Goal: Information Seeking & Learning: Learn about a topic

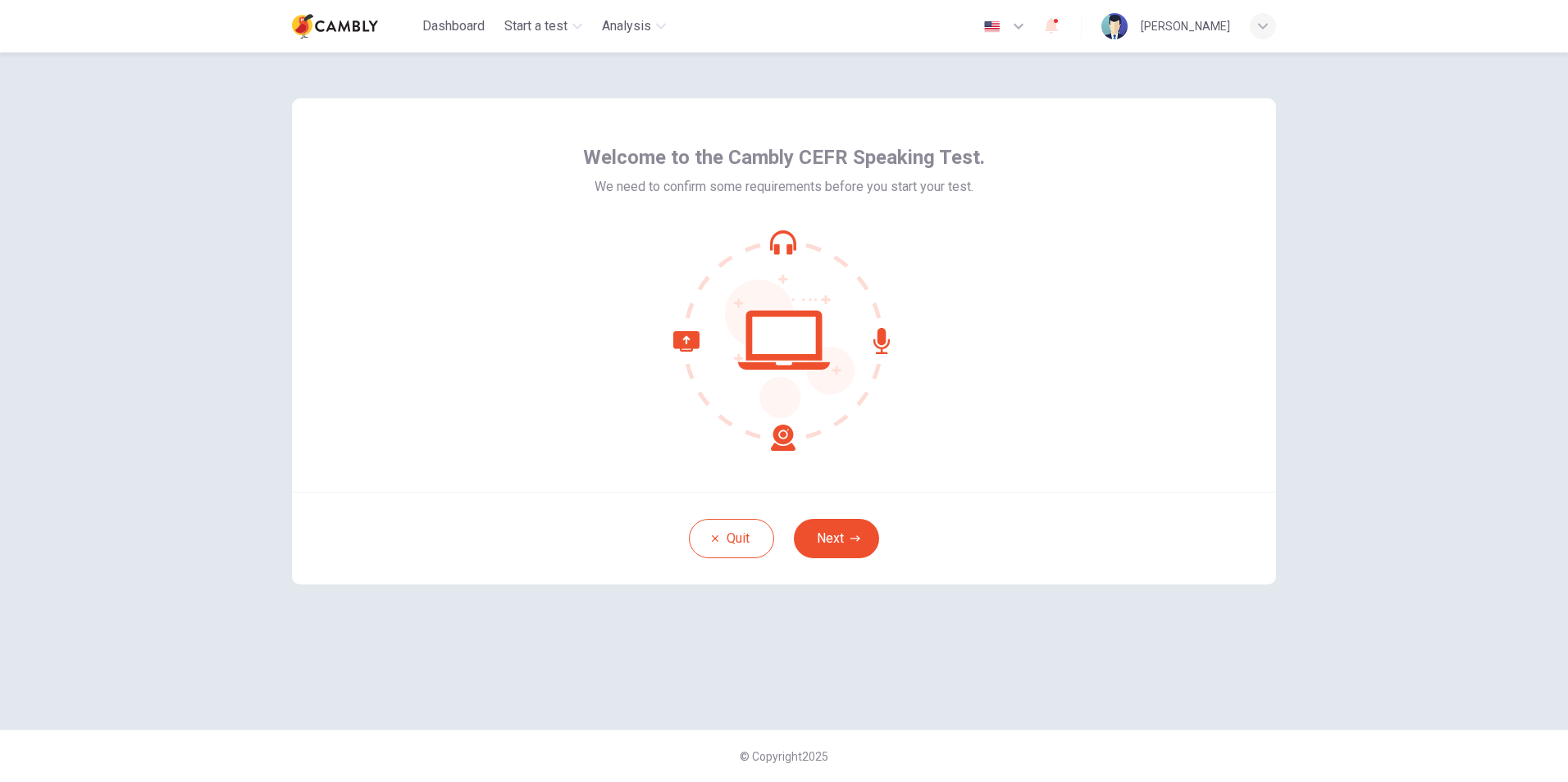
click at [370, 26] on img at bounding box center [335, 26] width 86 height 33
click at [854, 535] on icon "button" at bounding box center [856, 539] width 10 height 10
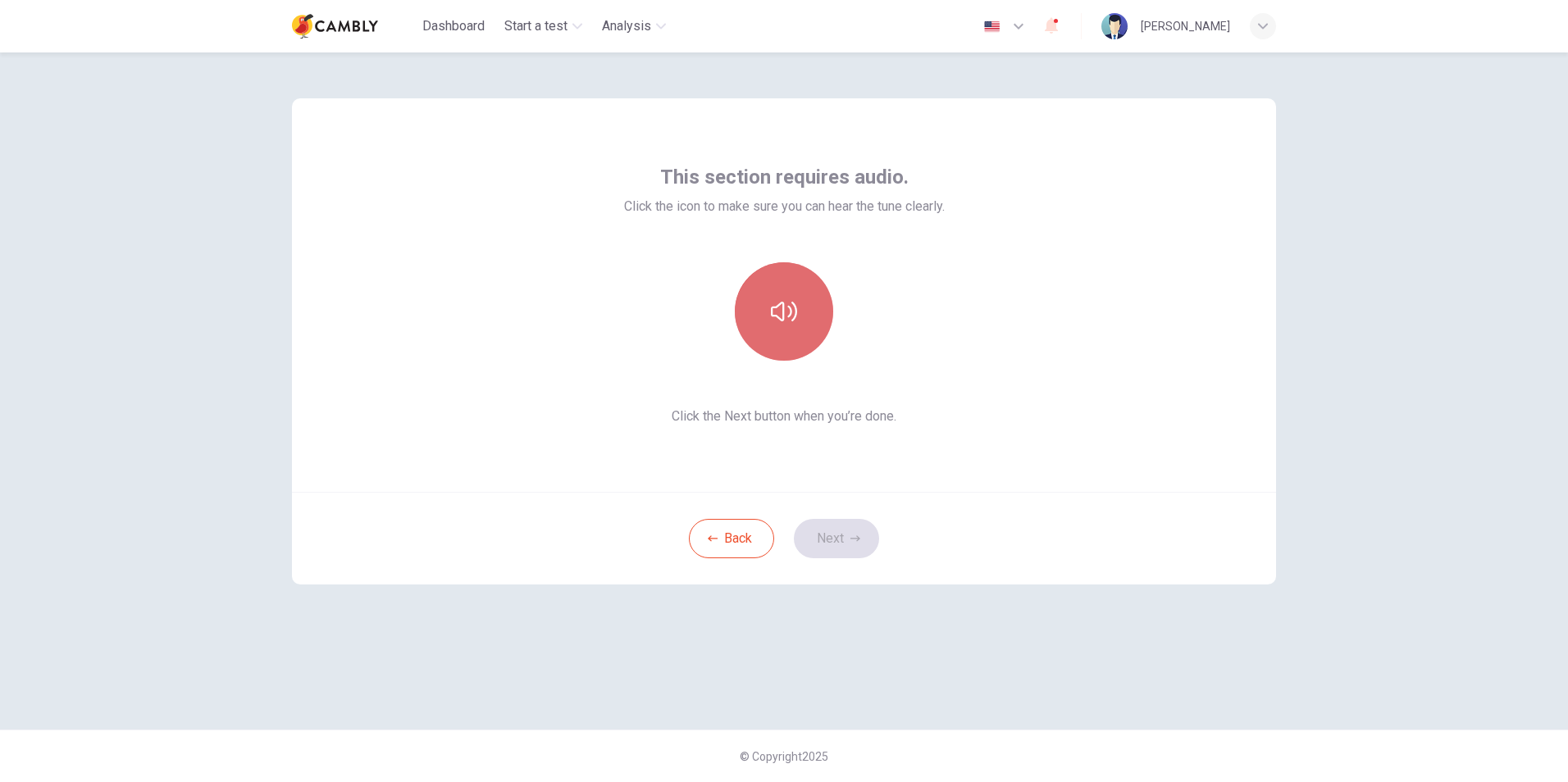
click at [798, 336] on button "button" at bounding box center [784, 312] width 99 height 99
click at [757, 295] on button "button" at bounding box center [784, 312] width 99 height 99
click at [1096, 526] on div "Back Next" at bounding box center [784, 539] width 984 height 93
drag, startPoint x: 1424, startPoint y: 311, endPoint x: 1294, endPoint y: 357, distance: 137.9
click at [1424, 311] on div "This section requires audio. Click the icon to make sure you can hear the tune …" at bounding box center [784, 417] width 1568 height 730
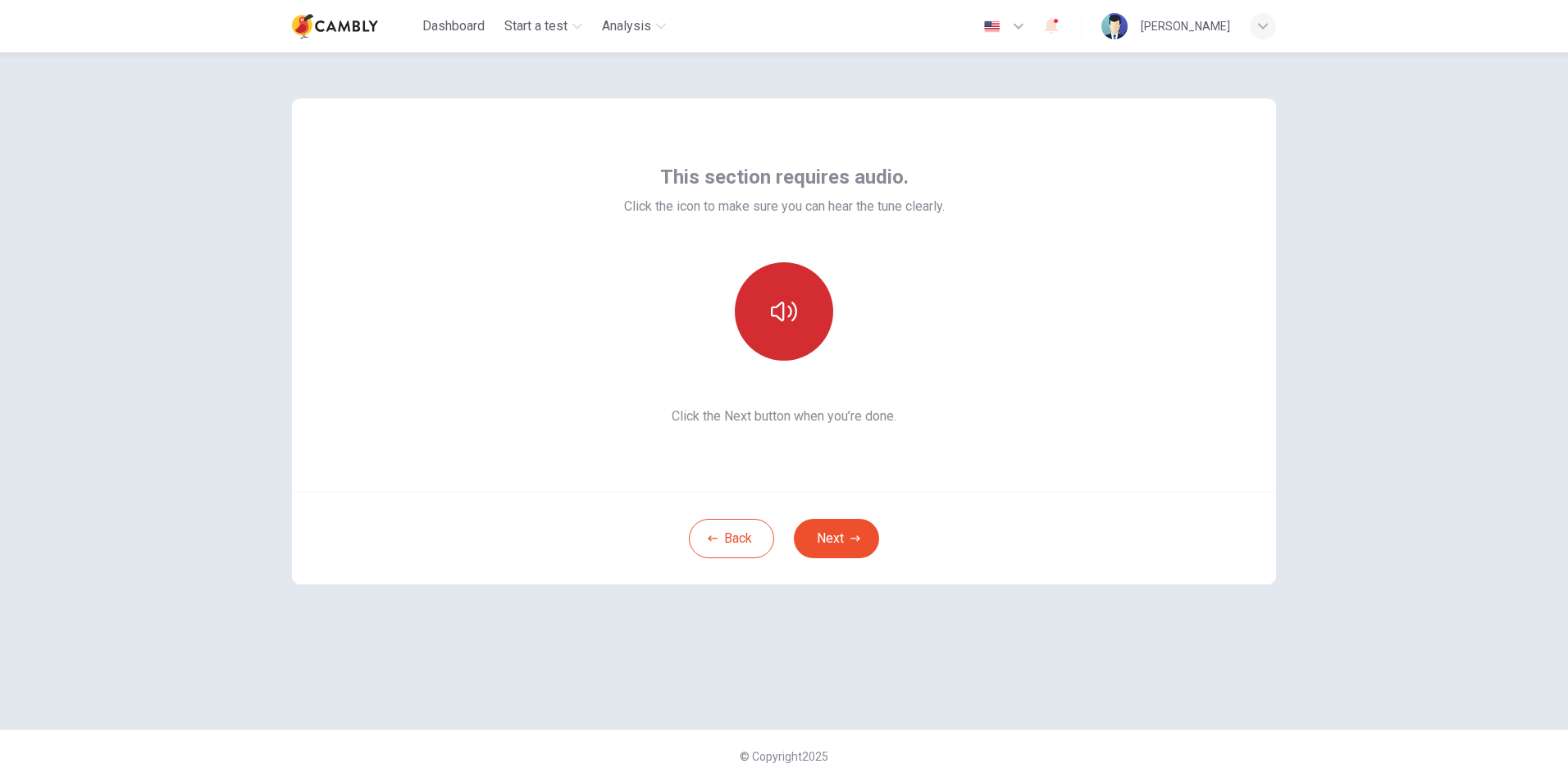
click at [778, 286] on button "button" at bounding box center [784, 312] width 99 height 99
click at [802, 323] on button "button" at bounding box center [784, 312] width 99 height 99
click at [781, 345] on button "button" at bounding box center [784, 312] width 99 height 99
click at [1247, 634] on div "This section requires audio. Click the icon to make sure you can hear the tune …" at bounding box center [784, 391] width 1037 height 677
click at [815, 345] on button "button" at bounding box center [784, 312] width 99 height 99
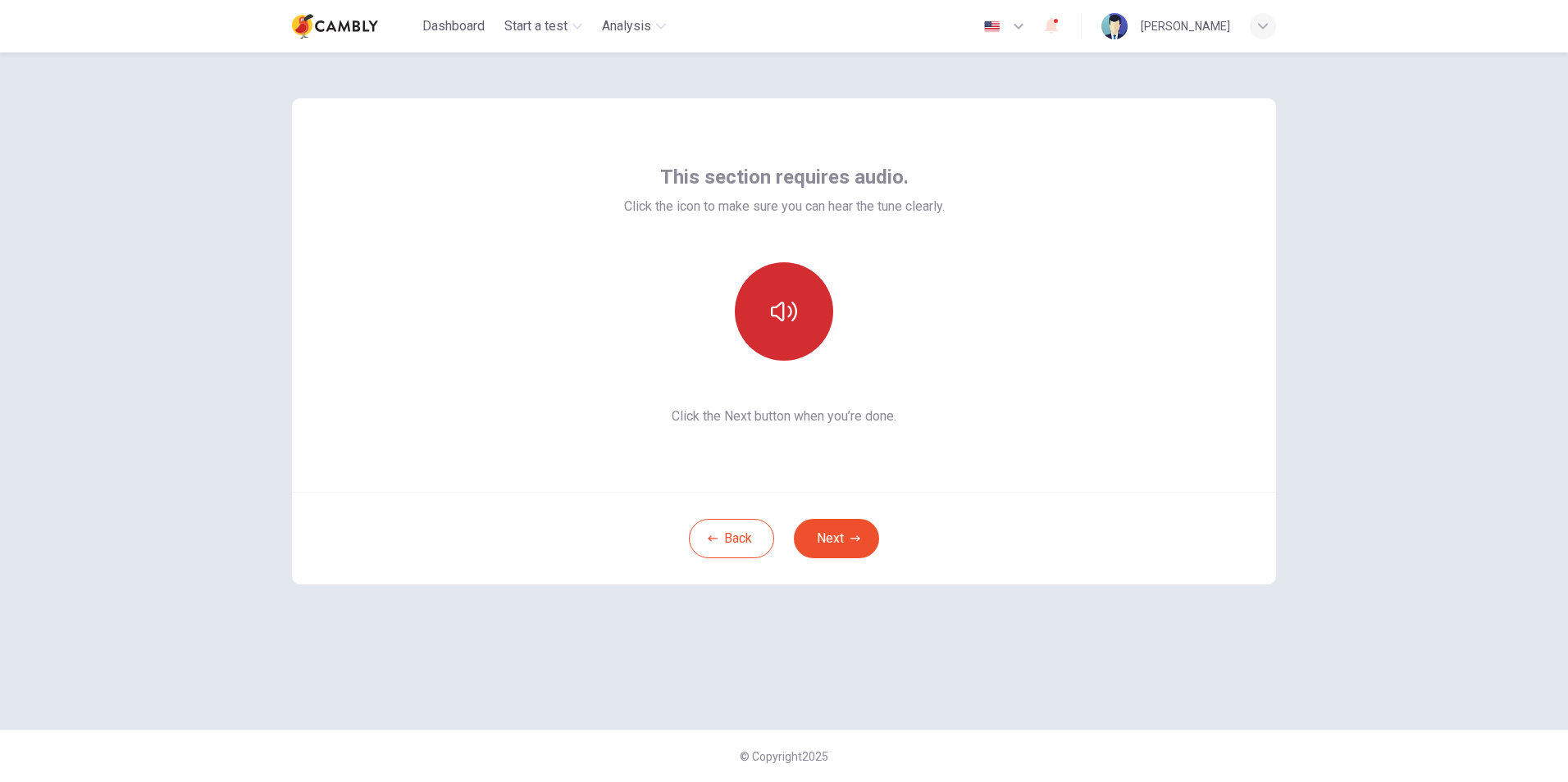
click at [782, 323] on icon "button" at bounding box center [784, 311] width 26 height 26
click at [788, 329] on button "button" at bounding box center [784, 312] width 99 height 99
click at [1075, 373] on div "This section requires audio. Click the icon to make sure you can hear the tune …" at bounding box center [784, 296] width 984 height 394
click at [858, 541] on icon "button" at bounding box center [856, 539] width 10 height 10
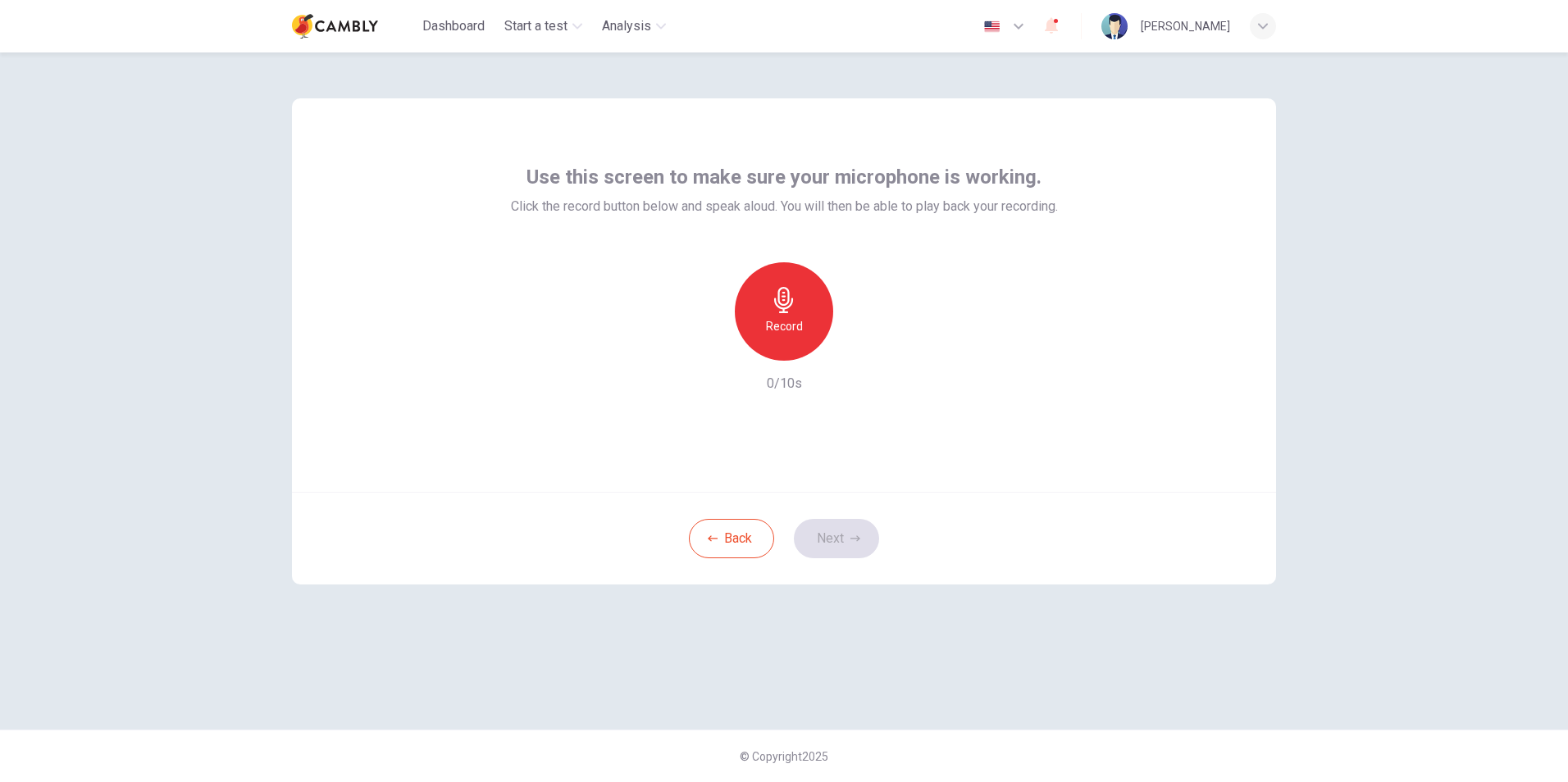
click at [806, 328] on div "Record" at bounding box center [784, 312] width 99 height 99
click at [798, 326] on div "Stop" at bounding box center [784, 312] width 99 height 99
click at [858, 355] on icon "button" at bounding box center [859, 347] width 16 height 16
click at [787, 323] on h6 "Record" at bounding box center [785, 326] width 37 height 19
click at [801, 329] on div "Stop" at bounding box center [784, 312] width 99 height 99
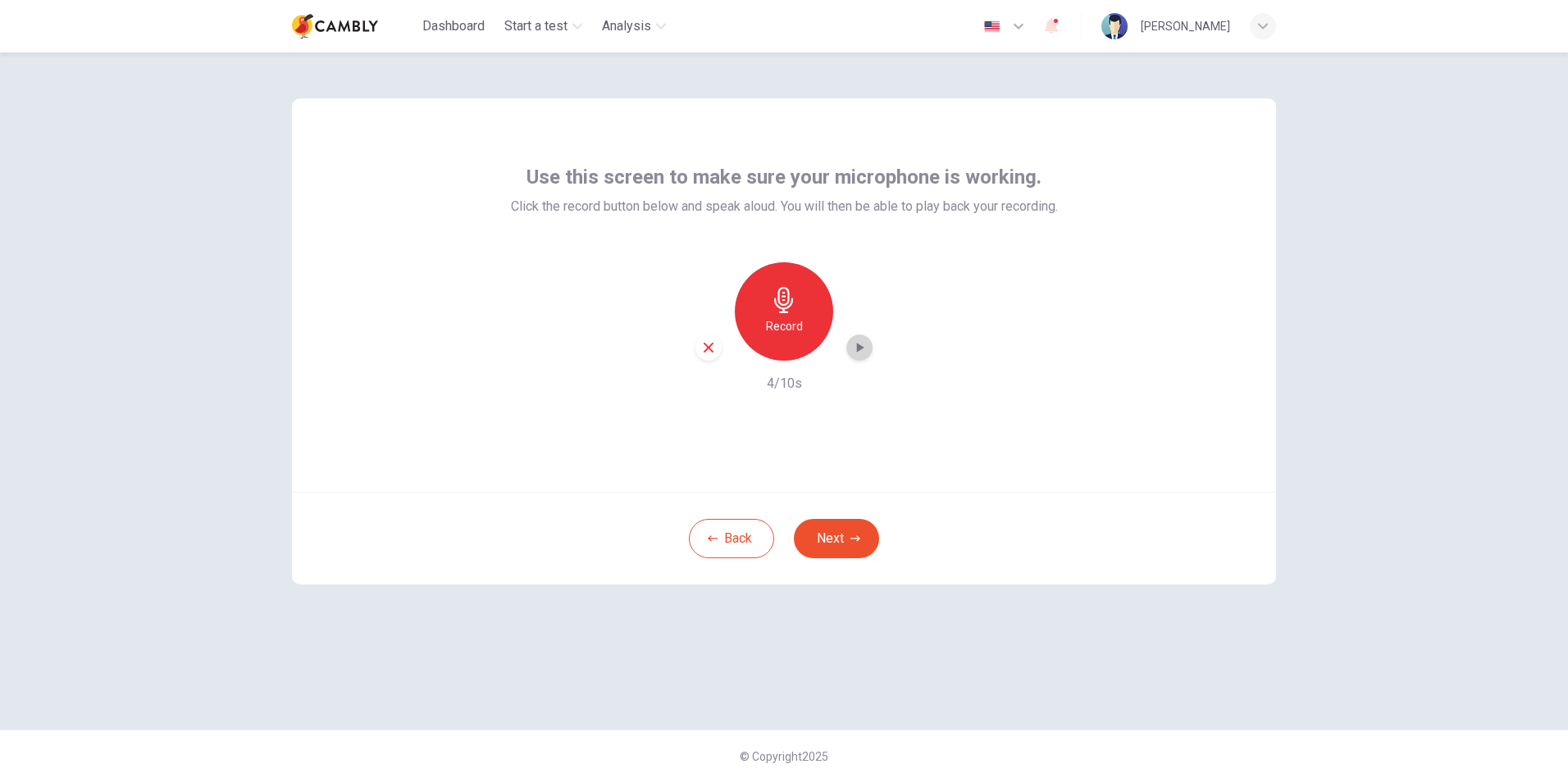
click at [865, 344] on icon "button" at bounding box center [859, 347] width 16 height 16
click at [717, 350] on div "button" at bounding box center [708, 347] width 26 height 26
click at [777, 323] on h6 "Record" at bounding box center [785, 326] width 37 height 19
click at [784, 329] on h6 "Stop" at bounding box center [784, 326] width 24 height 19
click at [866, 339] on div "button" at bounding box center [859, 347] width 26 height 26
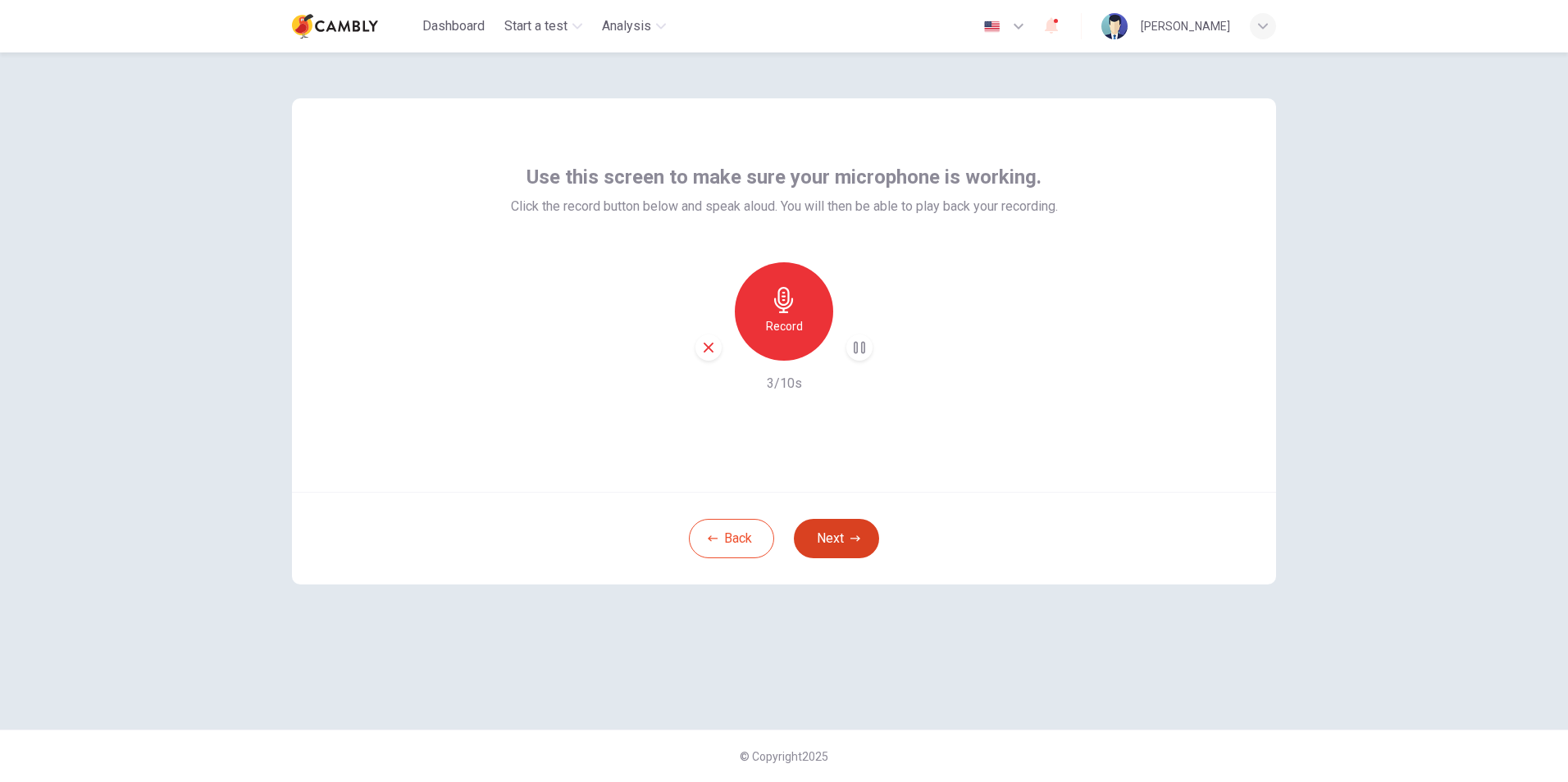
click at [841, 520] on button "Next" at bounding box center [836, 539] width 85 height 40
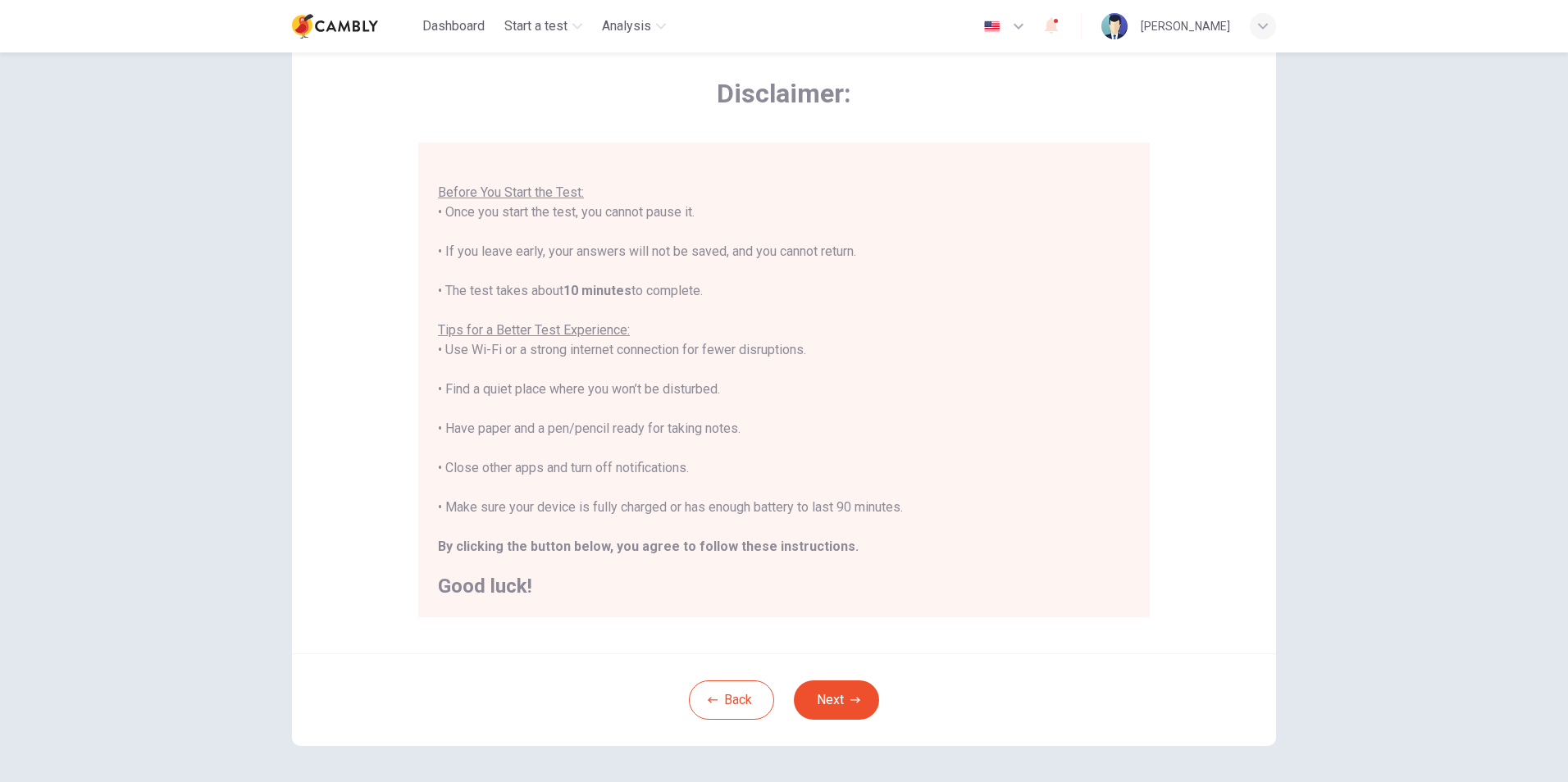
scroll to position [129, 0]
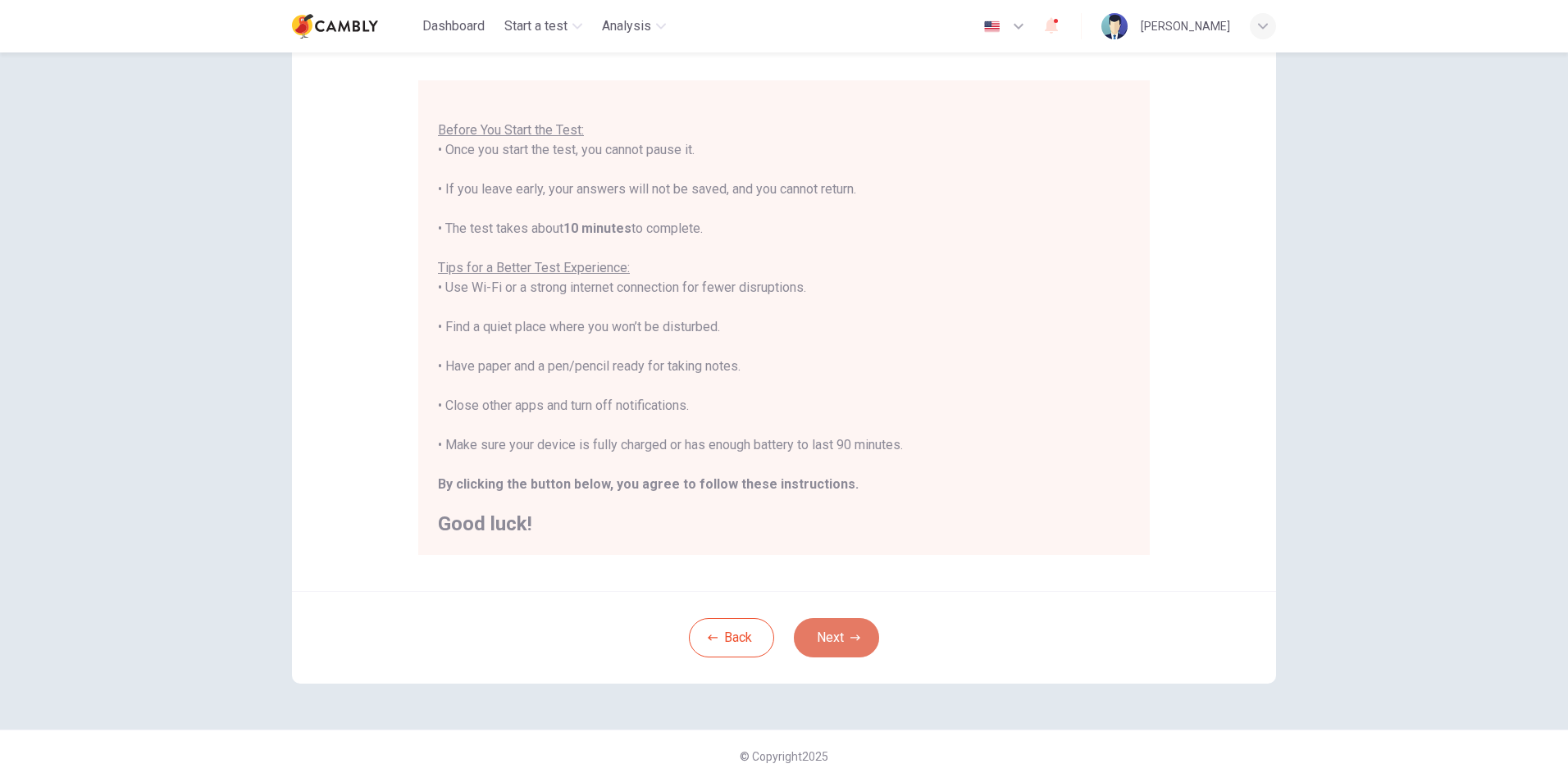
click at [823, 633] on button "Next" at bounding box center [836, 638] width 85 height 40
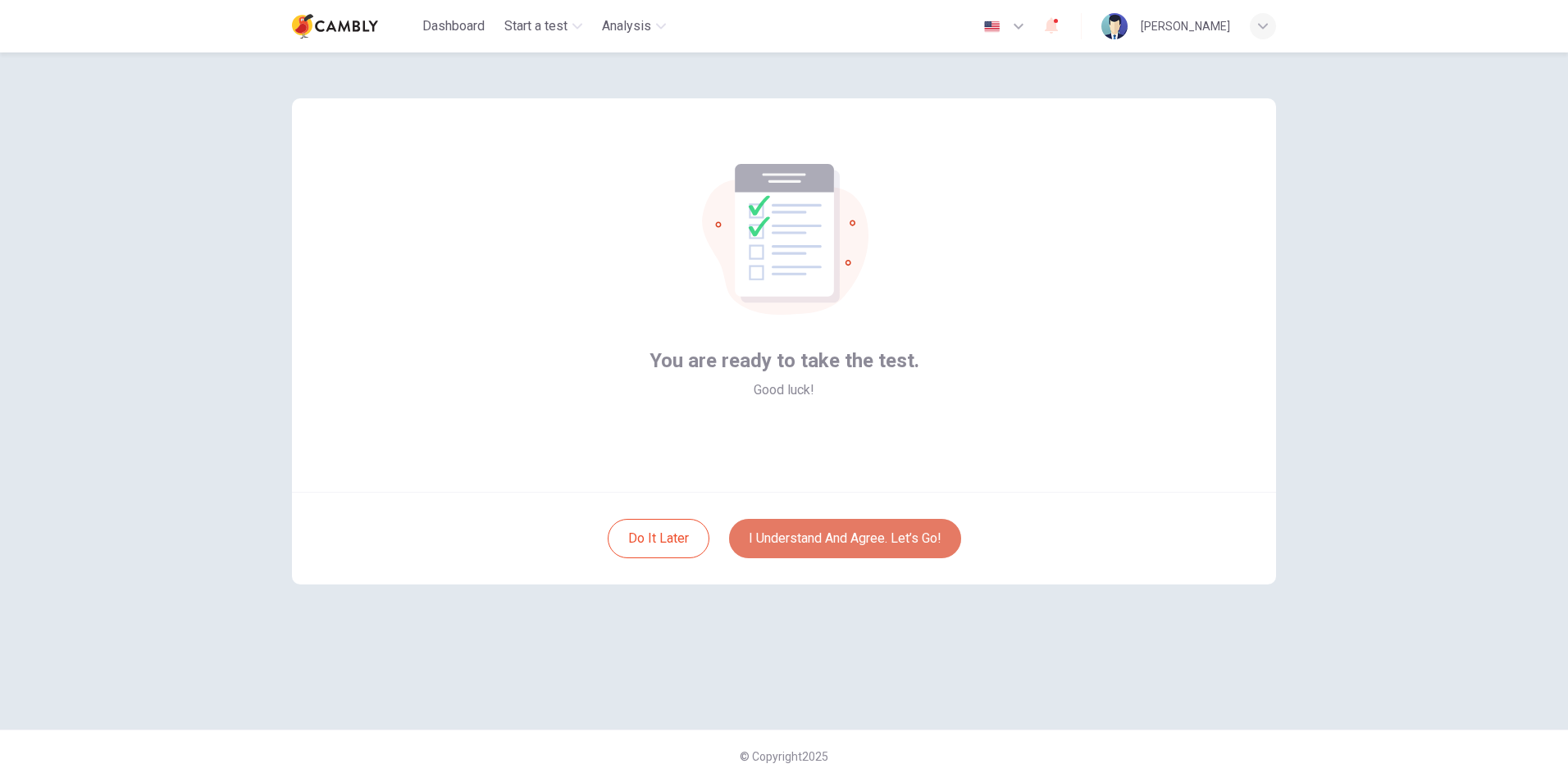
click at [841, 543] on button "I understand and agree. Let’s go!" at bounding box center [845, 539] width 232 height 40
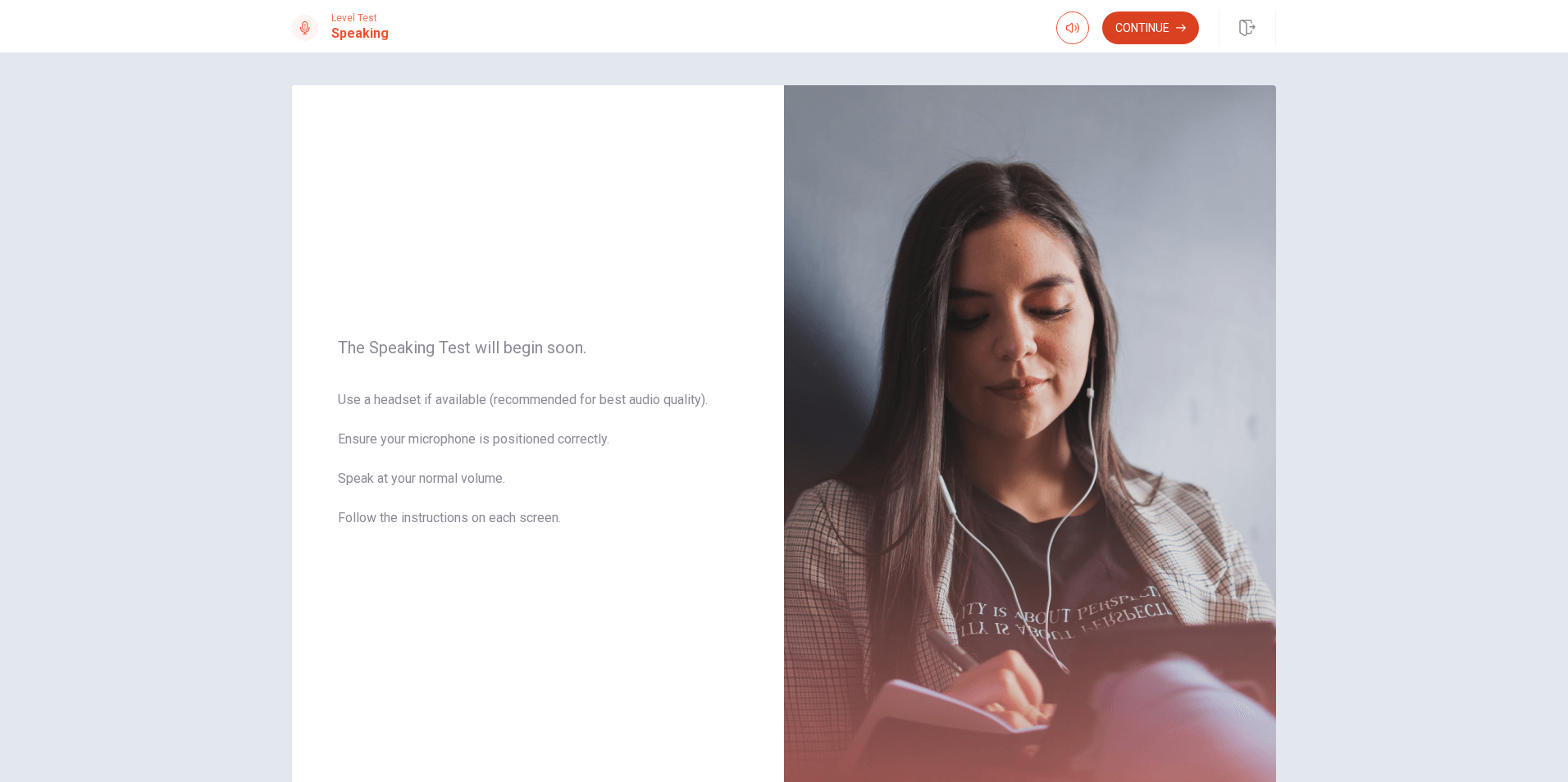
click at [1157, 42] on button "Continue" at bounding box center [1151, 28] width 97 height 33
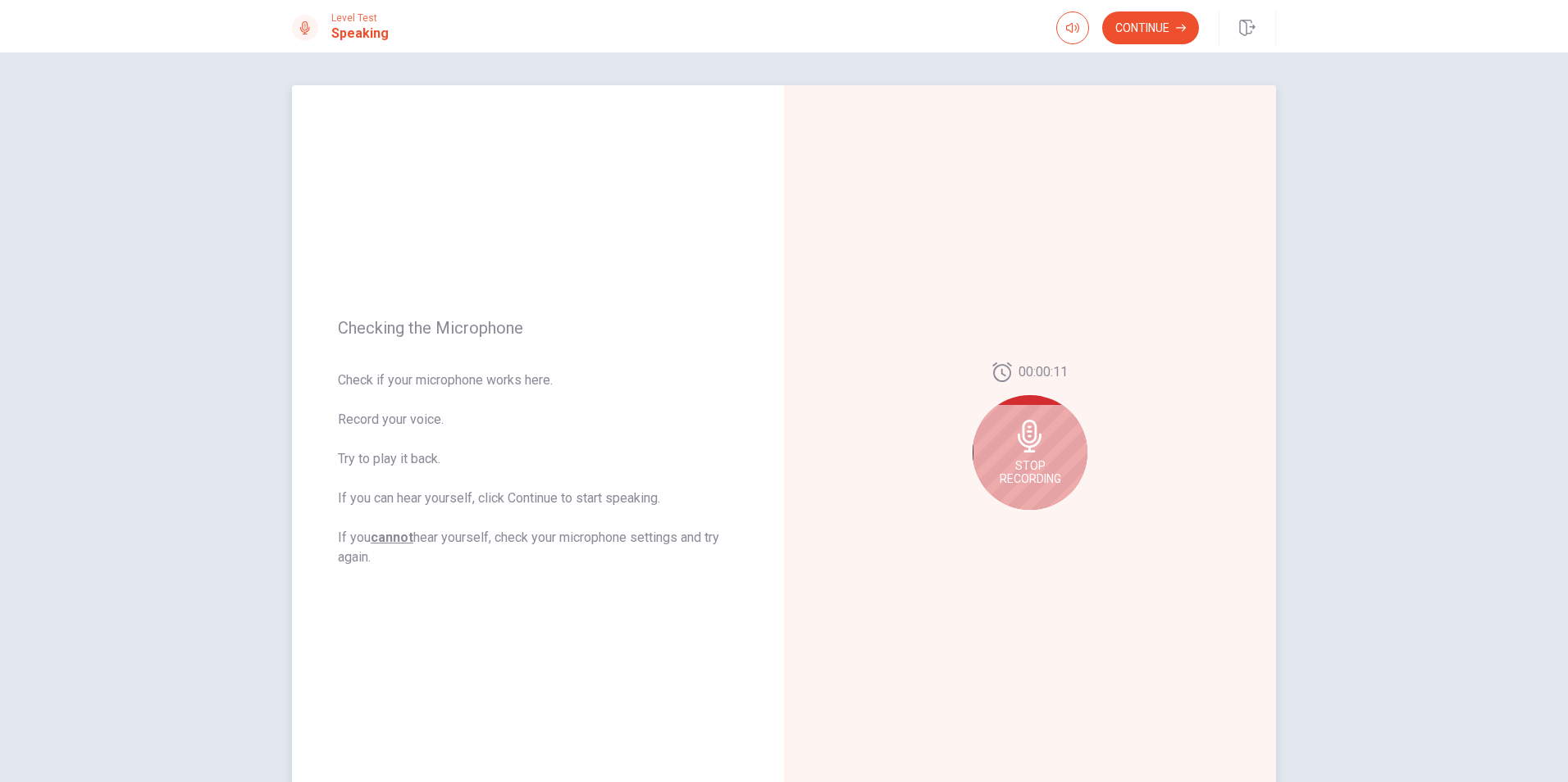
click at [1014, 452] on icon at bounding box center [1030, 436] width 33 height 33
click at [1043, 519] on icon "Play Audio" at bounding box center [1048, 524] width 10 height 10
click at [1171, 24] on button "Continue" at bounding box center [1151, 28] width 97 height 33
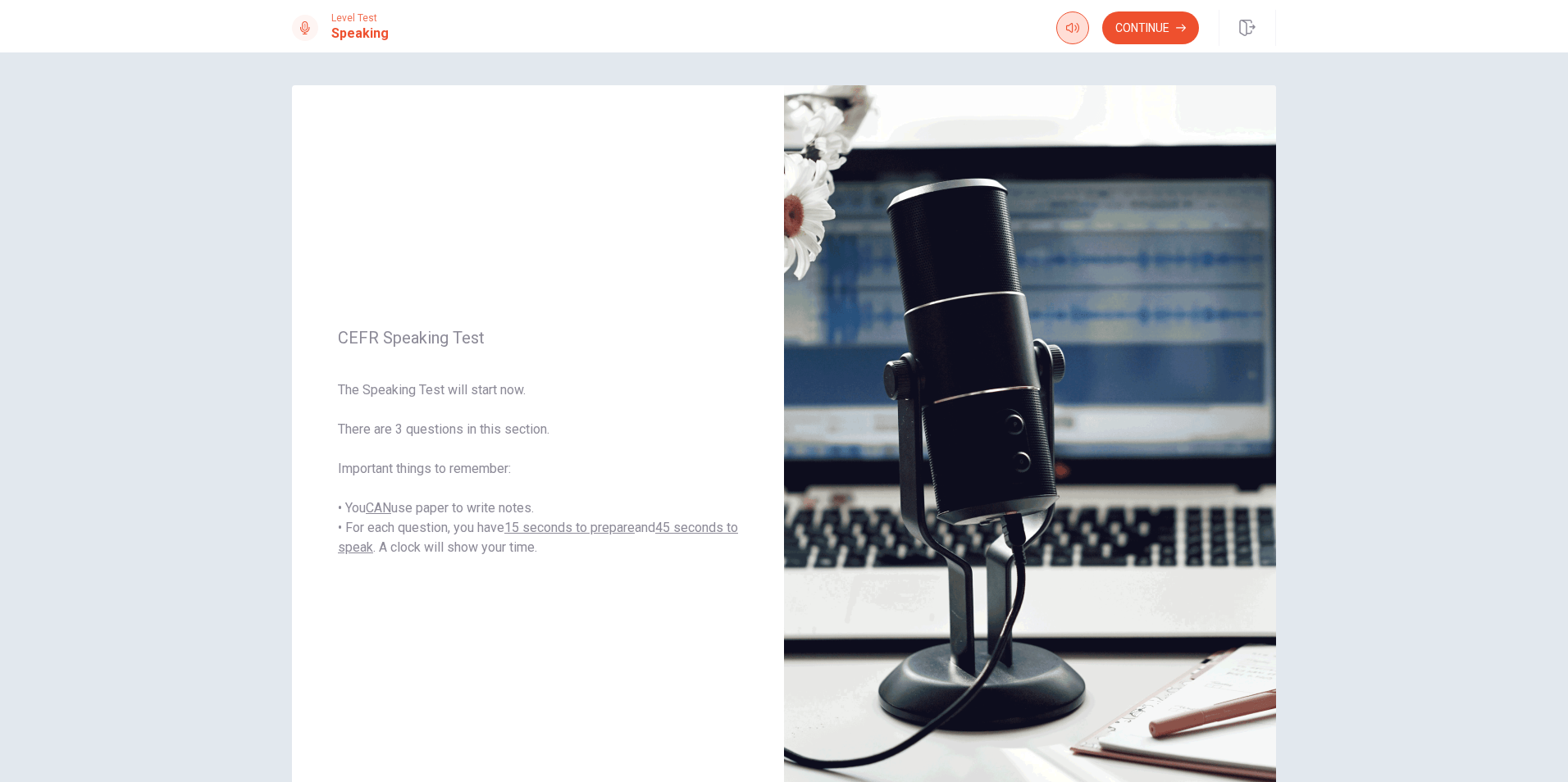
click at [1173, 38] on button "Continue" at bounding box center [1151, 28] width 97 height 33
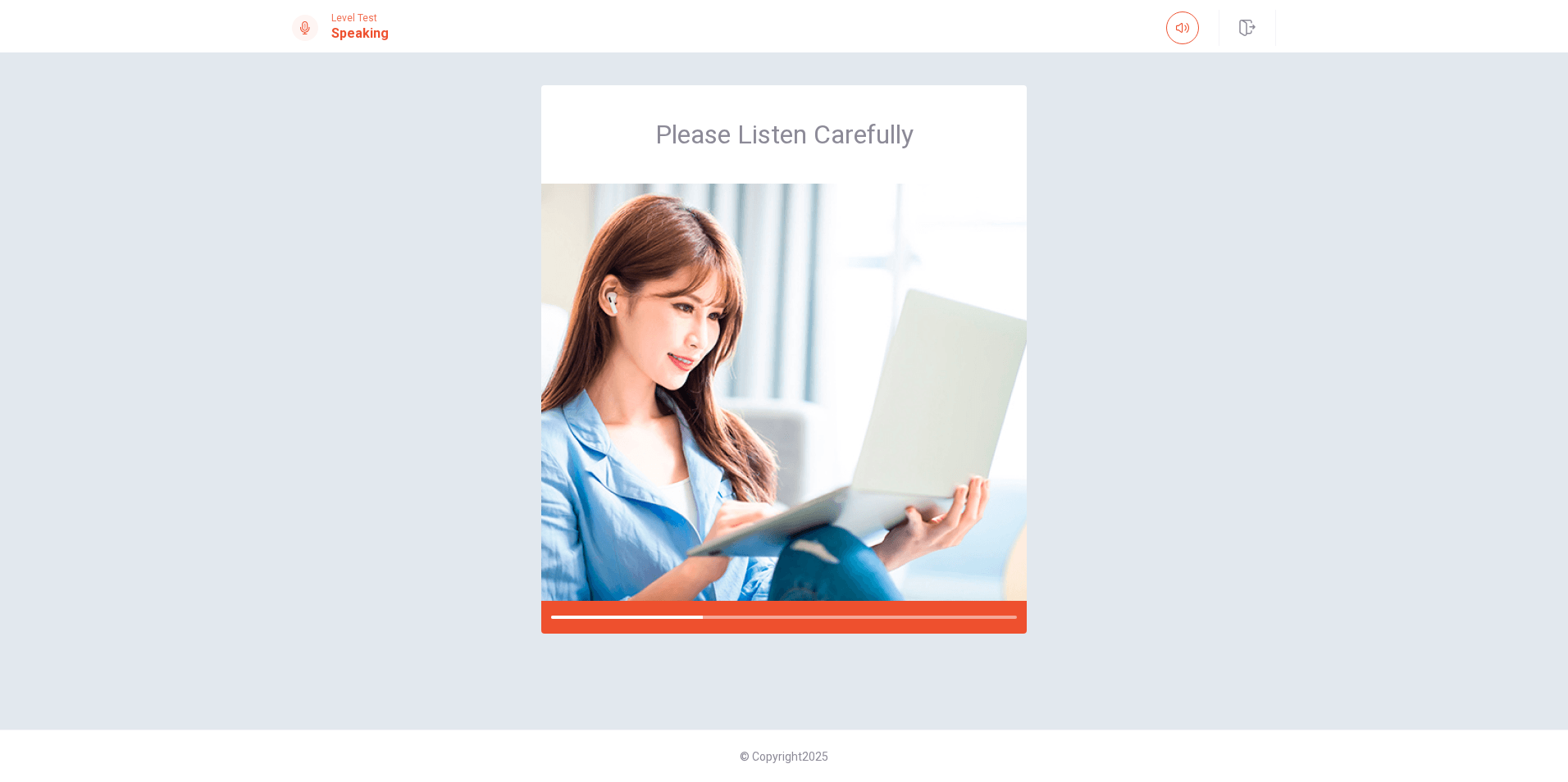
drag, startPoint x: 1200, startPoint y: 345, endPoint x: 1173, endPoint y: 361, distance: 31.4
click at [1198, 345] on div "Please Listen Carefully" at bounding box center [784, 391] width 1037 height 611
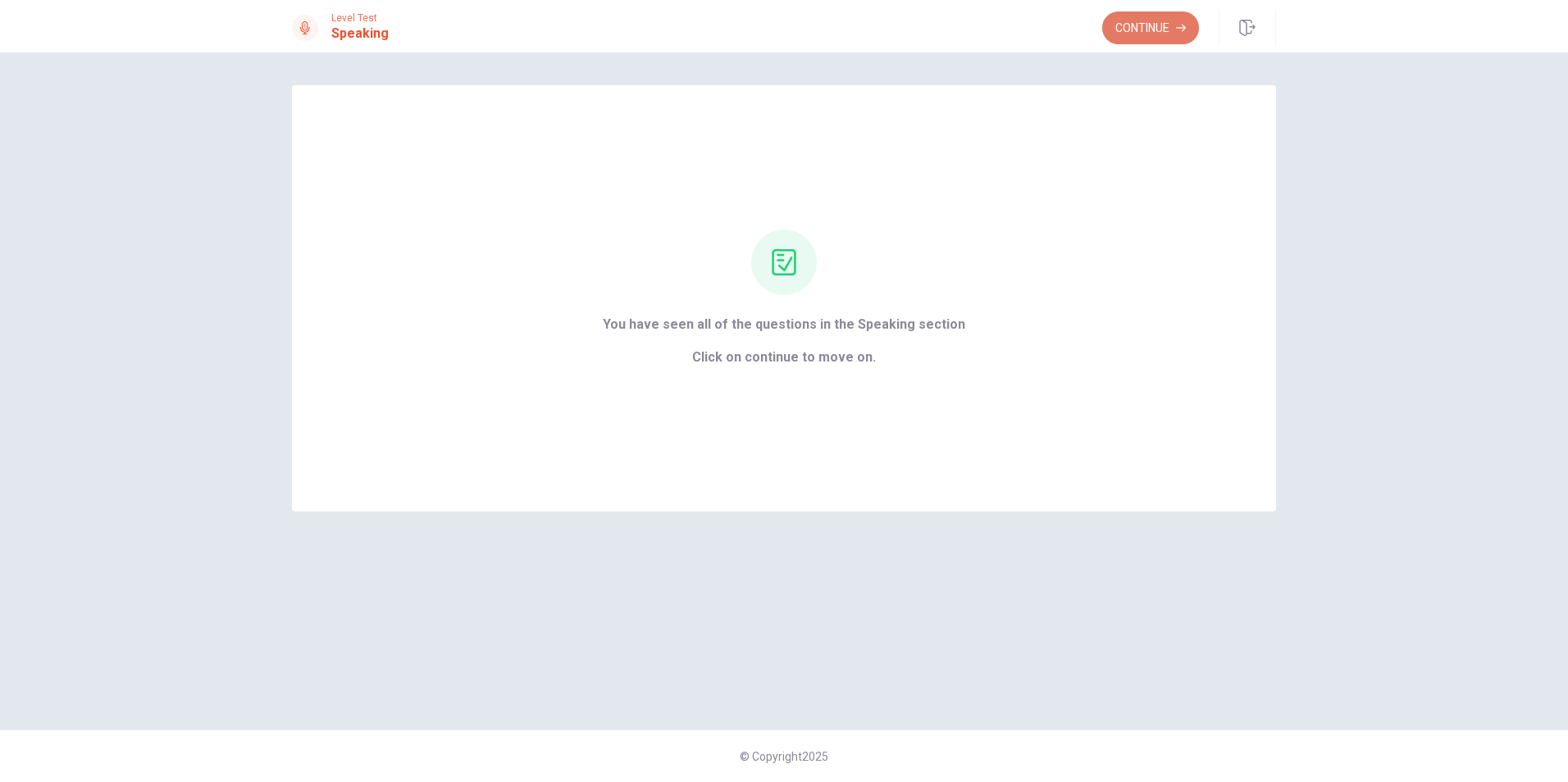
click at [1142, 24] on button "Continue" at bounding box center [1151, 28] width 97 height 33
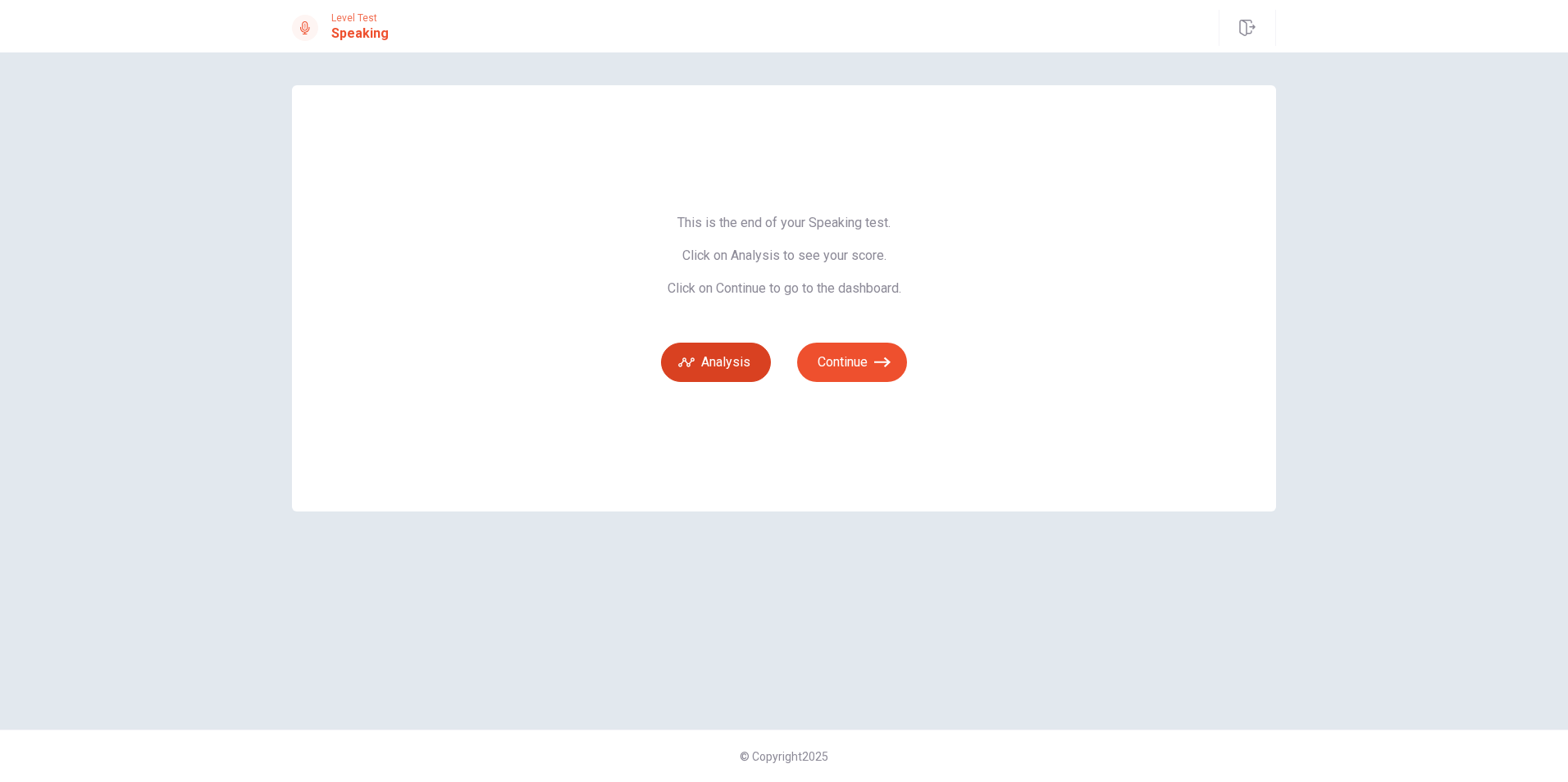
click at [739, 365] on button "Analysis" at bounding box center [716, 362] width 110 height 40
